Goal: Task Accomplishment & Management: Use online tool/utility

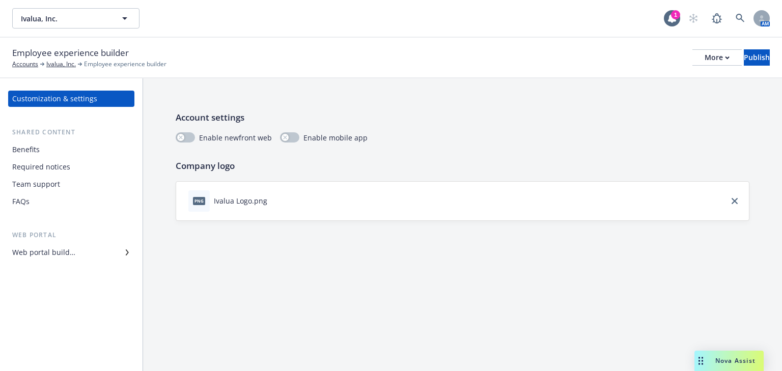
click at [13, 201] on div "FAQs" at bounding box center [20, 201] width 17 height 16
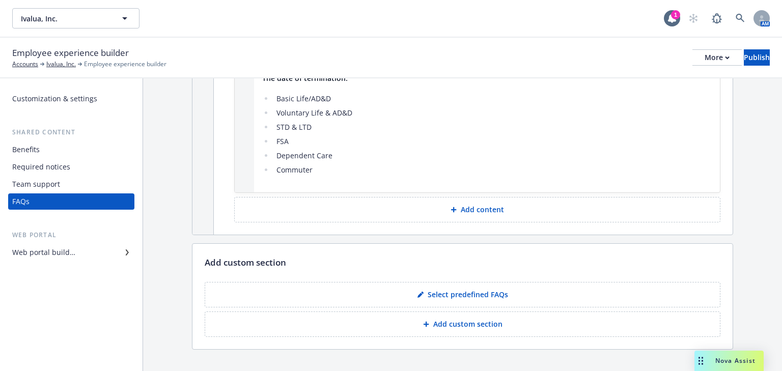
scroll to position [608, 0]
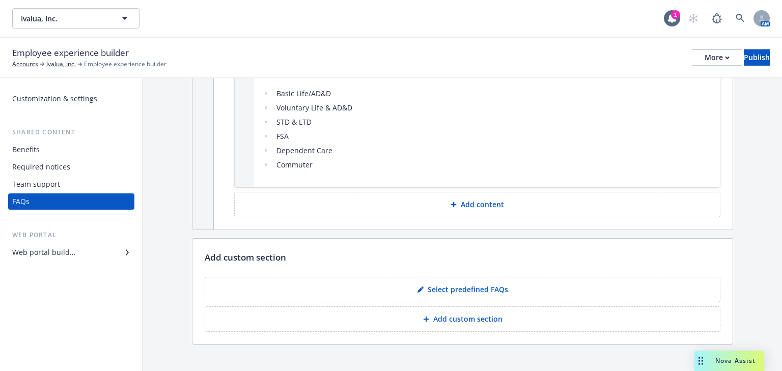
click at [450, 314] on p "Add custom section" at bounding box center [467, 319] width 69 height 10
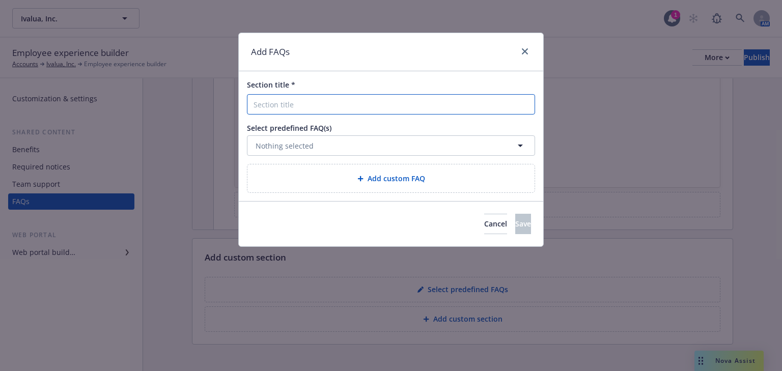
click at [322, 106] on input "Section title *" at bounding box center [391, 104] width 288 height 20
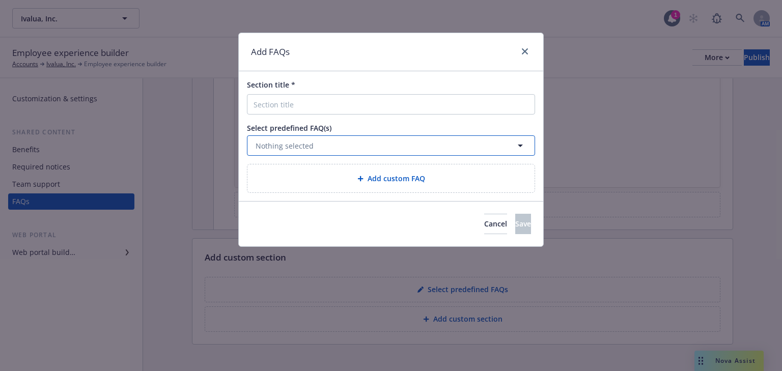
click at [268, 148] on span "Nothing selected" at bounding box center [285, 145] width 58 height 11
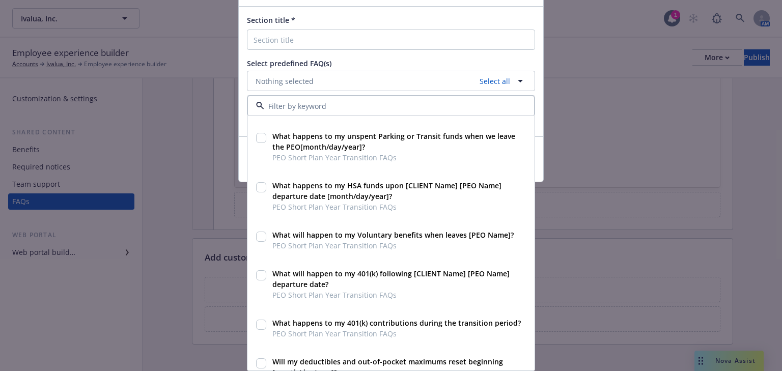
scroll to position [3048, 0]
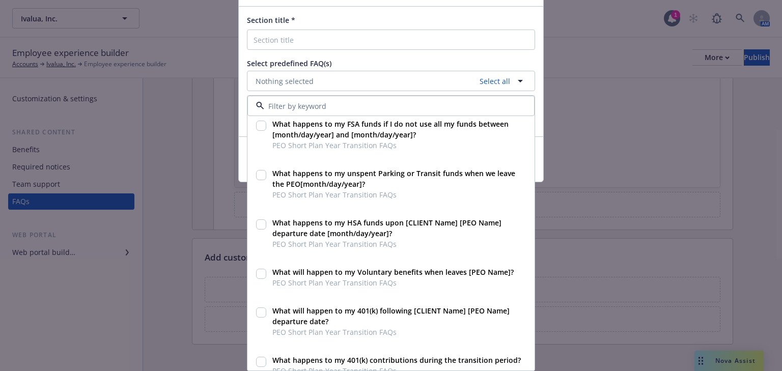
click at [542, 161] on div "Add FAQs Section title * Select predefined FAQ(s) Nothing selected Select all H…" at bounding box center [391, 185] width 782 height 371
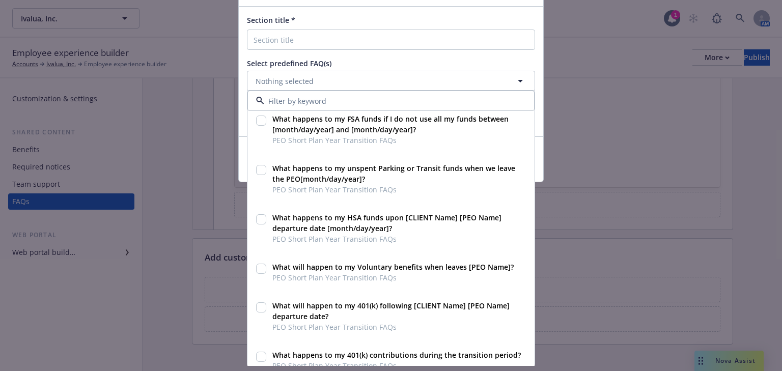
scroll to position [0, 0]
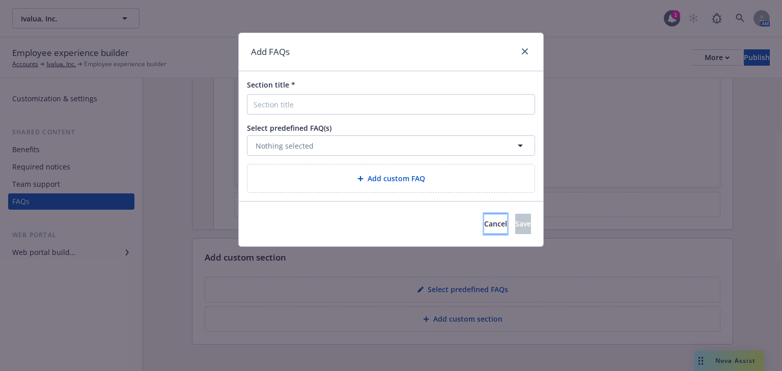
click at [484, 229] on button "Cancel" at bounding box center [495, 224] width 23 height 20
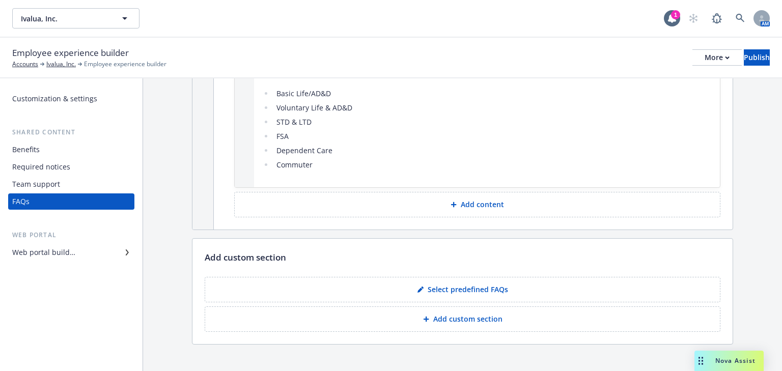
click at [450, 285] on p "Select predefined FAQs" at bounding box center [468, 290] width 80 height 10
